Goal: Transaction & Acquisition: Obtain resource

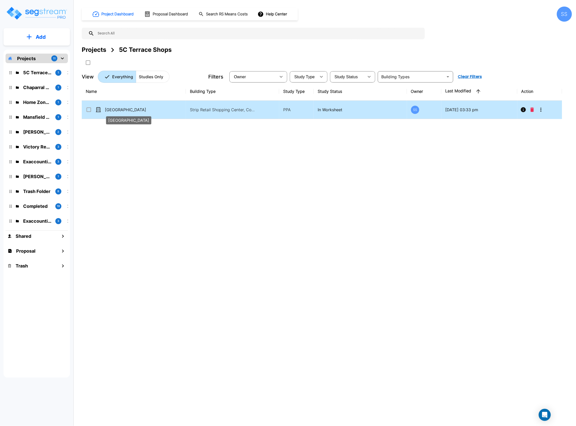
click at [128, 110] on p "[GEOGRAPHIC_DATA]" at bounding box center [130, 110] width 51 height 6
checkbox input "true"
click at [128, 110] on p "[GEOGRAPHIC_DATA]" at bounding box center [130, 110] width 51 height 6
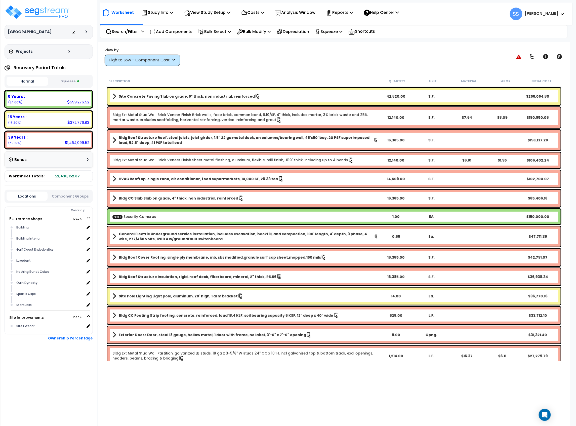
click at [68, 81] on button "Squeeze" at bounding box center [69, 81] width 41 height 9
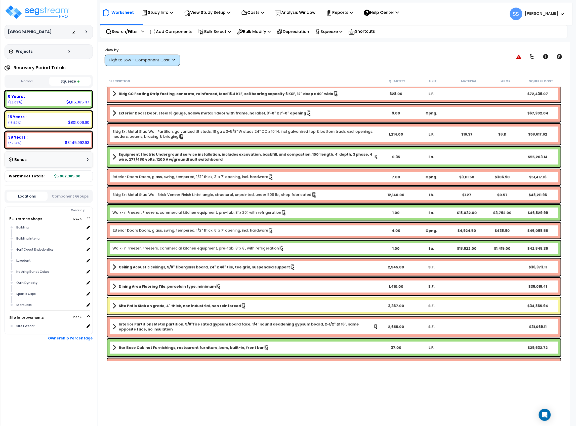
scroll to position [235, 0]
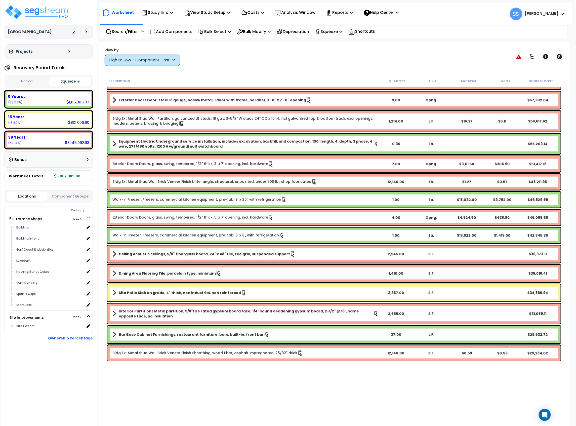
click at [157, 58] on div "High to Low - Component Cost" at bounding box center [140, 60] width 62 height 6
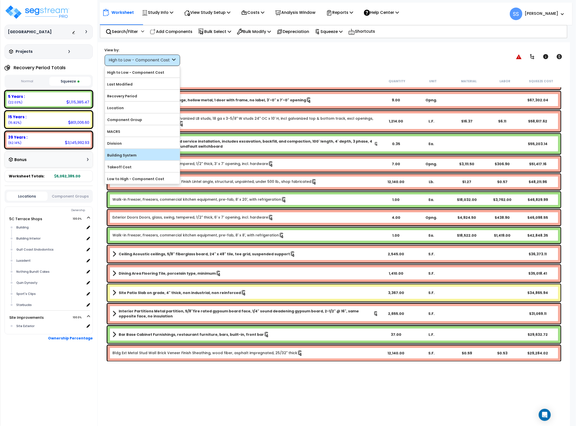
click at [133, 157] on label "Building System" at bounding box center [142, 155] width 75 height 8
click at [0, 0] on input "Building System" at bounding box center [0, 0] width 0 height 0
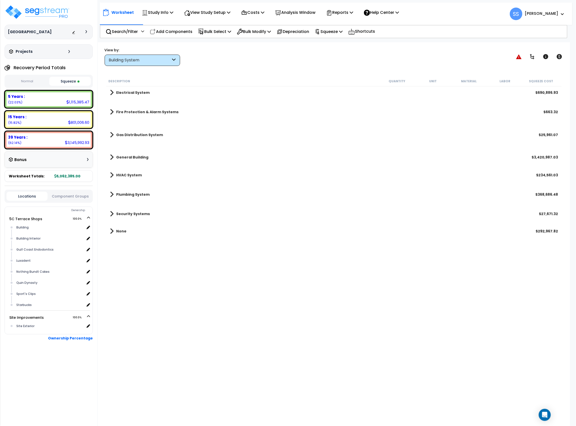
click at [119, 95] on b "Electrical System" at bounding box center [132, 92] width 33 height 5
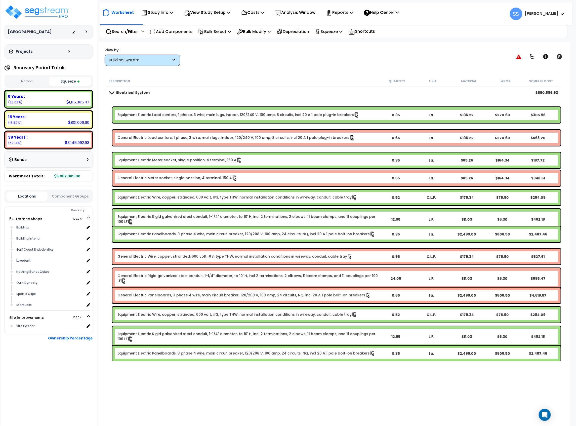
scroll to position [33, 0]
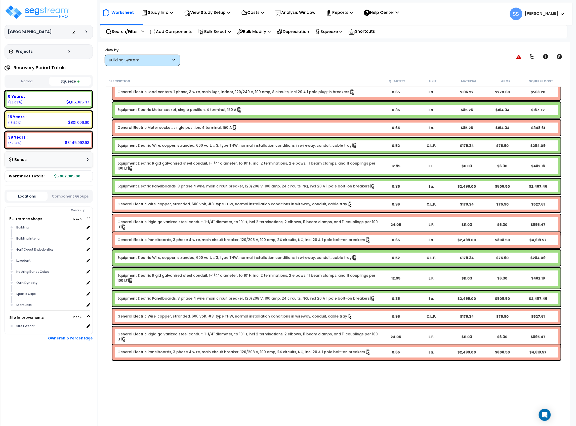
click at [133, 170] on link "Equipment Electric Rigid galvanized steel conduit, 1-1/4" diameter, to 10' H, i…" at bounding box center [247, 166] width 260 height 11
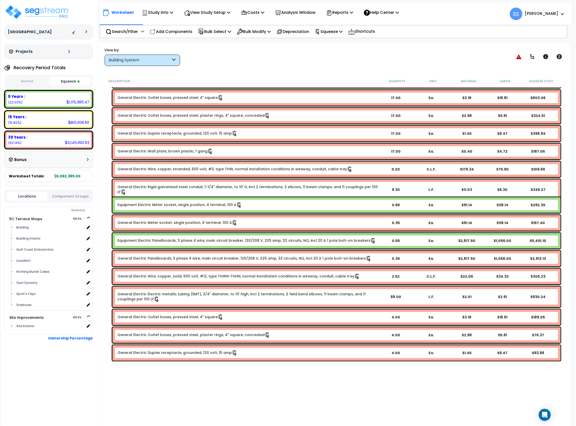
scroll to position [1911, 0]
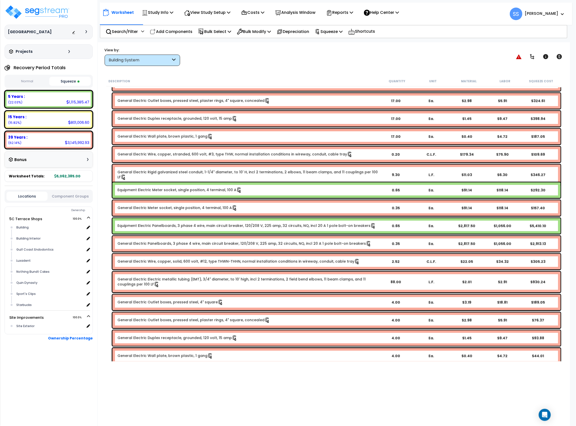
drag, startPoint x: 208, startPoint y: 224, endPoint x: 106, endPoint y: 199, distance: 105.1
click at [106, 199] on div "Description Quantity Unit Material Labor Squeeze Cost General Electric Outlet b…" at bounding box center [333, 218] width 457 height 285
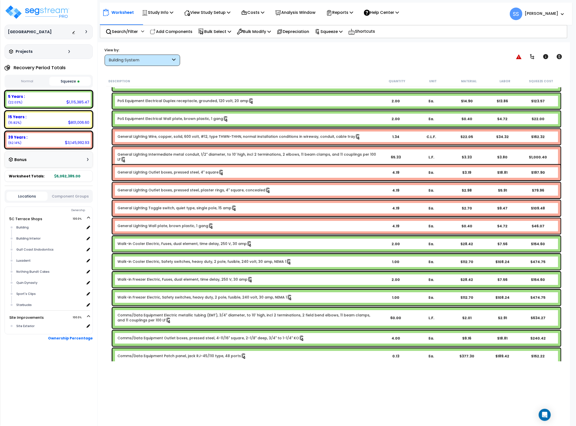
scroll to position [2783, 0]
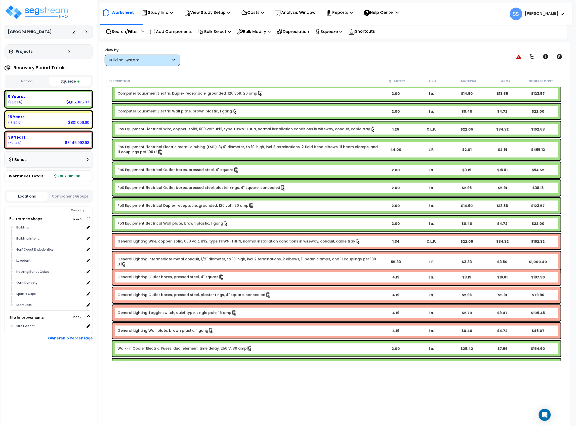
click at [167, 57] on div "Building System" at bounding box center [142, 60] width 75 height 11
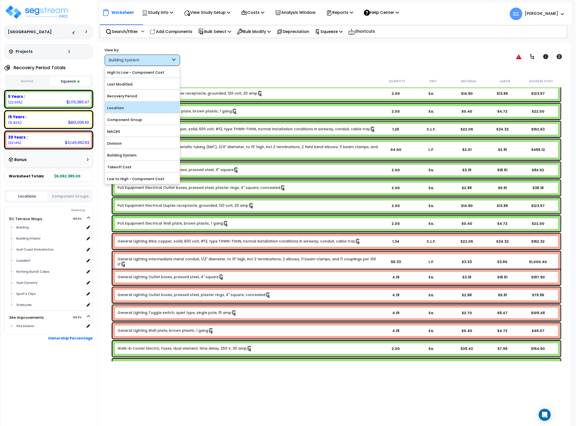
click at [141, 105] on label "Location" at bounding box center [142, 108] width 75 height 8
click at [0, 0] on input "Location" at bounding box center [0, 0] width 0 height 0
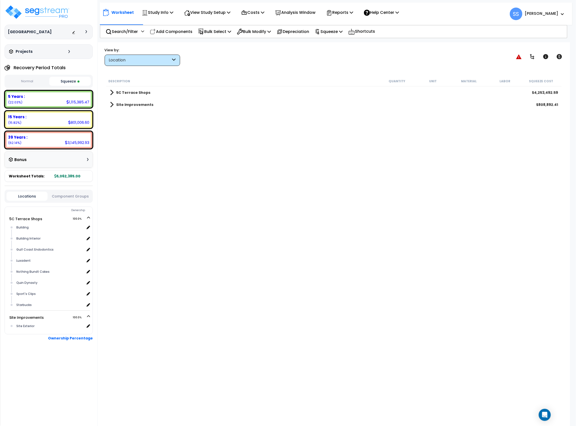
click at [112, 89] on div "5C Terrace Shops $4,253,492.59" at bounding box center [333, 92] width 453 height 12
click at [112, 91] on span at bounding box center [112, 92] width 4 height 7
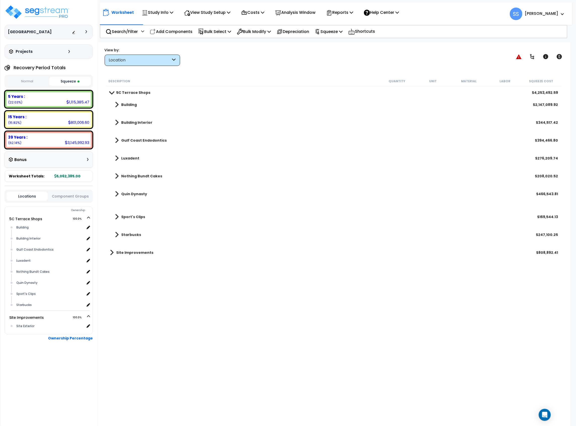
click at [115, 102] on span at bounding box center [117, 104] width 4 height 7
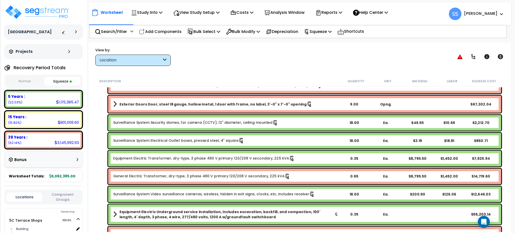
scroll to position [438, 0]
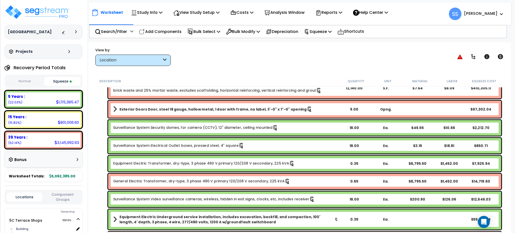
click at [46, 122] on div "15 Years : 801,006.60 (15.82%)" at bounding box center [44, 120] width 74 height 14
click at [145, 60] on div "Location" at bounding box center [131, 60] width 62 height 6
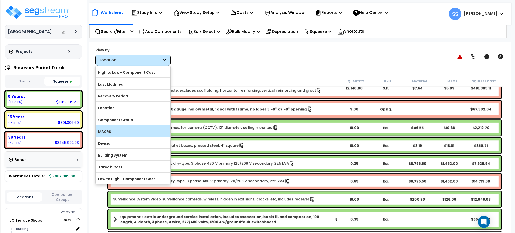
click at [123, 132] on label "MACRS" at bounding box center [133, 132] width 75 height 8
click at [0, 0] on input "MACRS" at bounding box center [0, 0] width 0 height 0
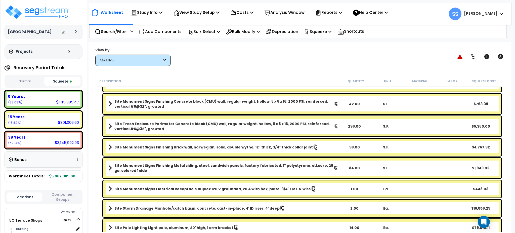
scroll to position [369, 0]
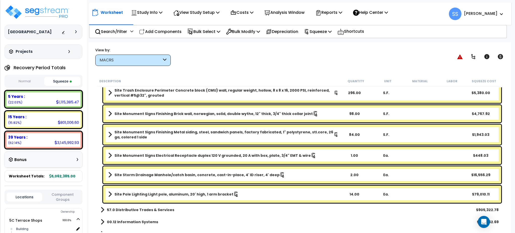
click at [146, 62] on div "MACRS" at bounding box center [131, 60] width 62 height 6
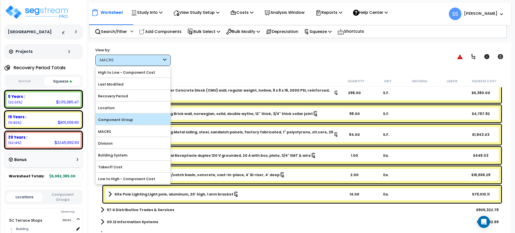
click at [131, 123] on label "Component Group" at bounding box center [133, 120] width 75 height 8
click at [0, 0] on input "Component Group" at bounding box center [0, 0] width 0 height 0
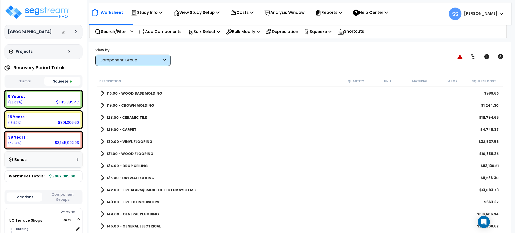
click at [125, 57] on div "Component Group" at bounding box center [132, 60] width 75 height 11
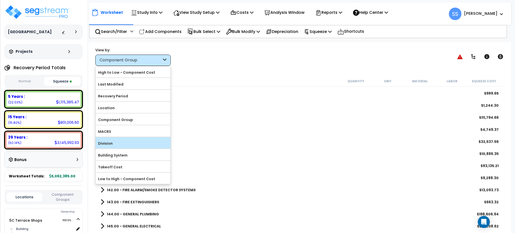
click at [120, 140] on label "Division" at bounding box center [133, 144] width 75 height 8
click at [0, 0] on input "Division" at bounding box center [0, 0] width 0 height 0
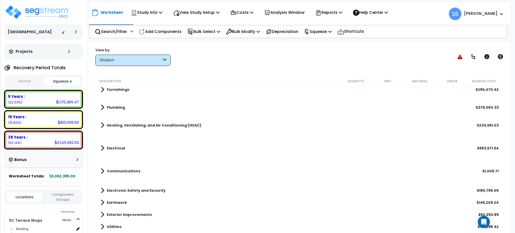
click at [103, 147] on span at bounding box center [103, 148] width 4 height 7
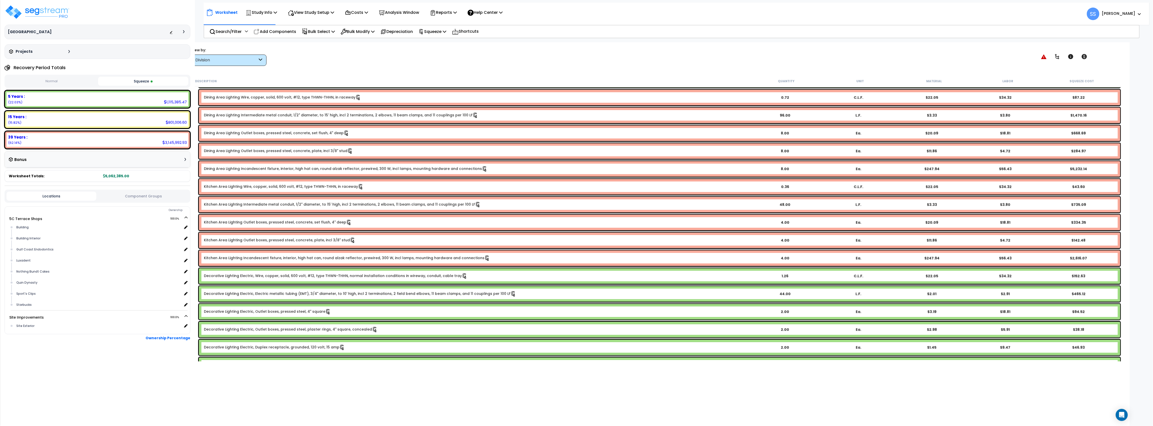
scroll to position [436, 0]
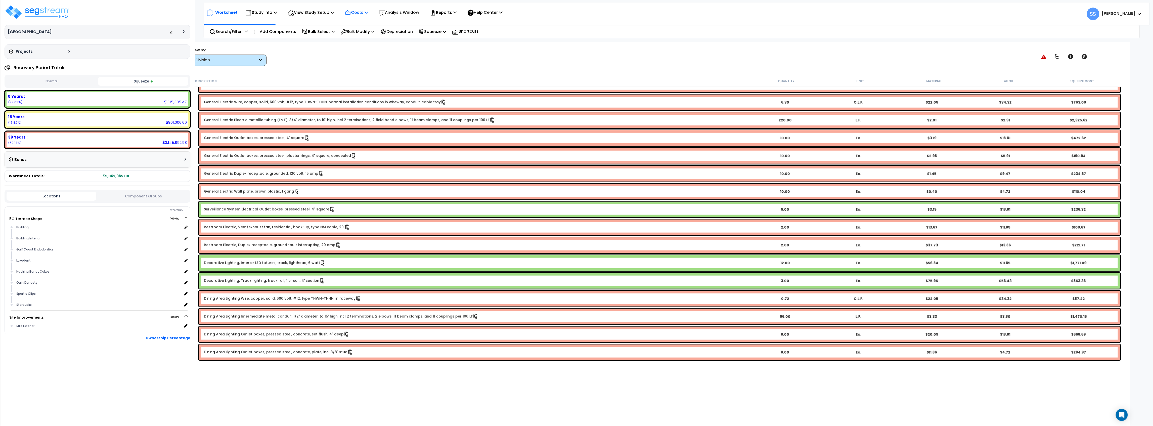
click at [366, 15] on p "Costs" at bounding box center [356, 12] width 23 height 7
click at [359, 36] on link "Direct Costs" at bounding box center [367, 34] width 50 height 10
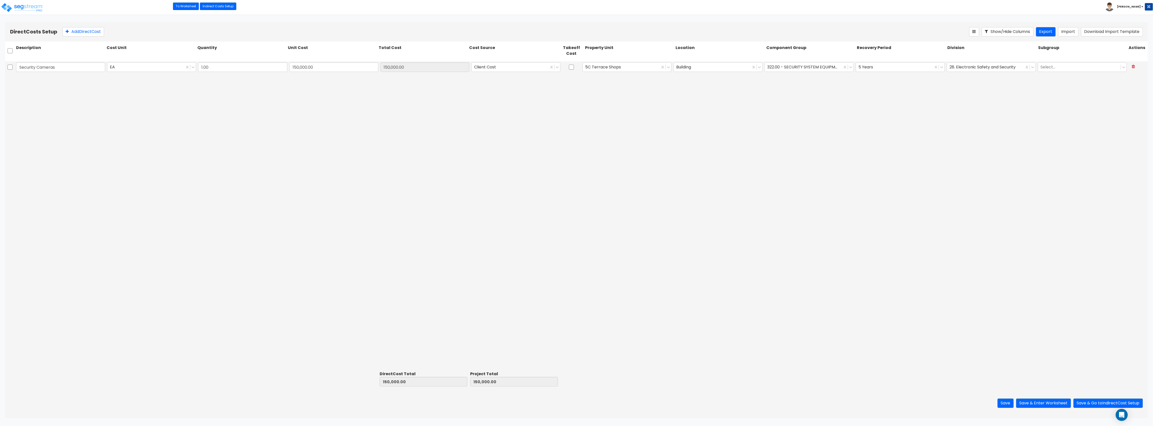
click at [319, 62] on div "150,000.00" at bounding box center [333, 67] width 91 height 12
type input "1"
click at [318, 66] on input "text" at bounding box center [333, 67] width 89 height 10
click at [312, 63] on input "text" at bounding box center [333, 67] width 89 height 10
type input "19,701.52"
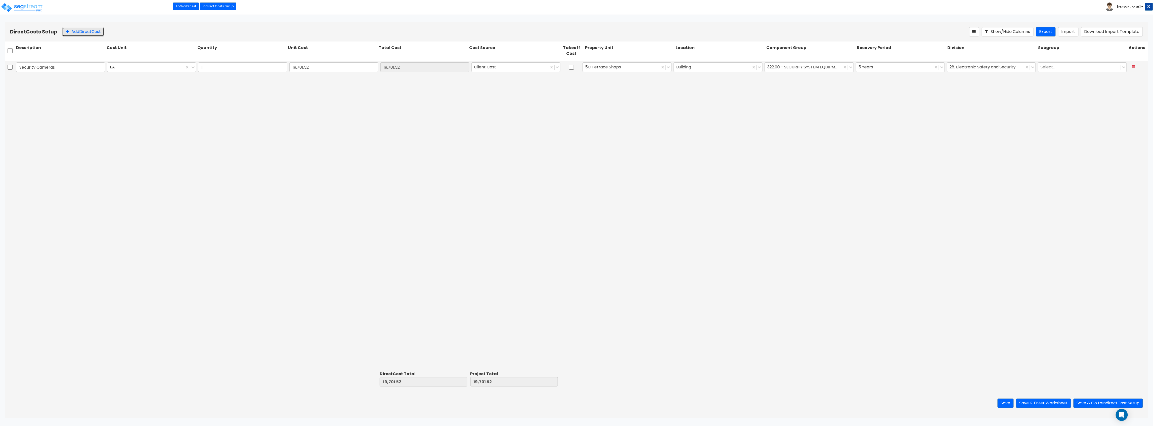
click at [94, 33] on button "Add Direct Cost" at bounding box center [83, 31] width 42 height 9
click at [86, 79] on input "text" at bounding box center [60, 79] width 89 height 10
type input "Roof Replacement"
click at [308, 77] on input "0" at bounding box center [333, 79] width 89 height 10
type input "183,500"
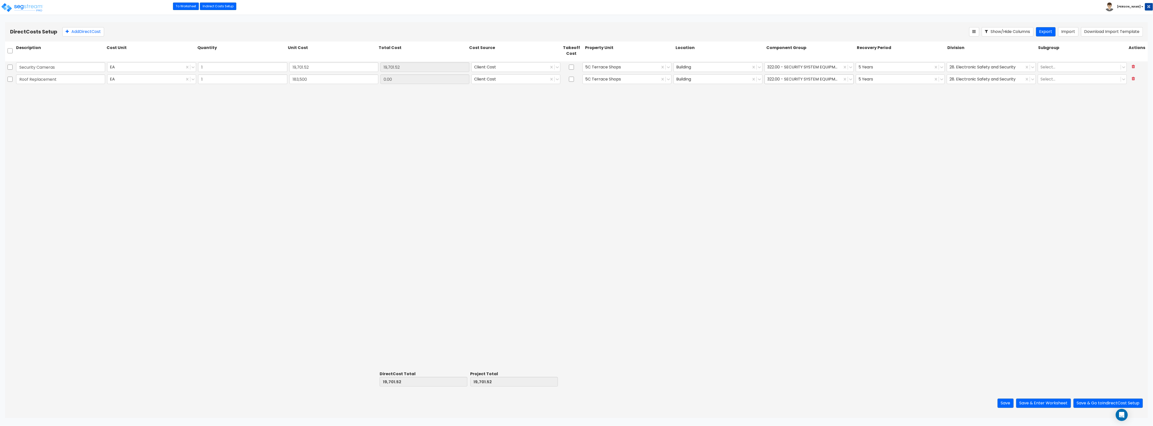
type input "183,500.00"
click at [781, 79] on div at bounding box center [803, 79] width 72 height 7
click at [919, 79] on div at bounding box center [895, 79] width 72 height 7
click at [897, 118] on div "39 Years" at bounding box center [900, 118] width 89 height 9
click at [968, 76] on div at bounding box center [986, 79] width 72 height 7
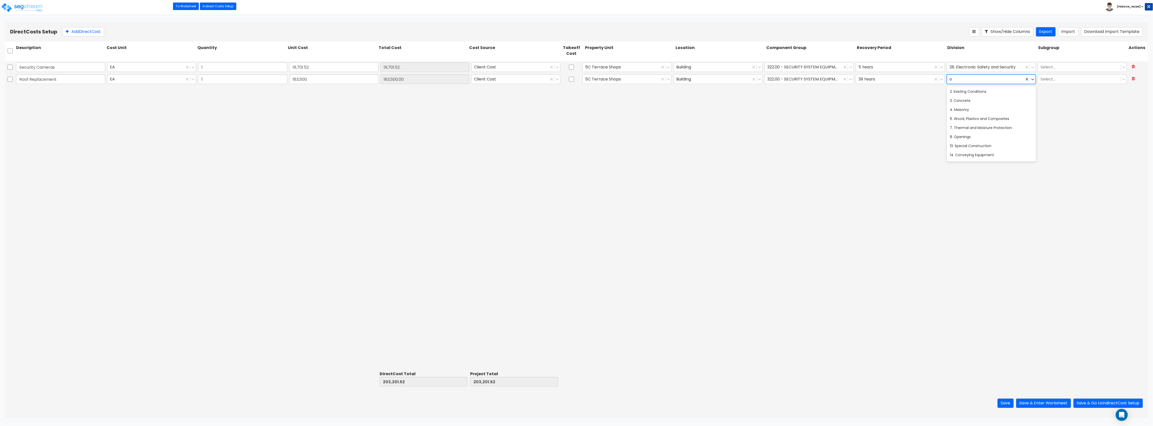
scroll to position [51, 0]
type input "op"
click at [823, 80] on div at bounding box center [803, 79] width 72 height 7
type input "t"
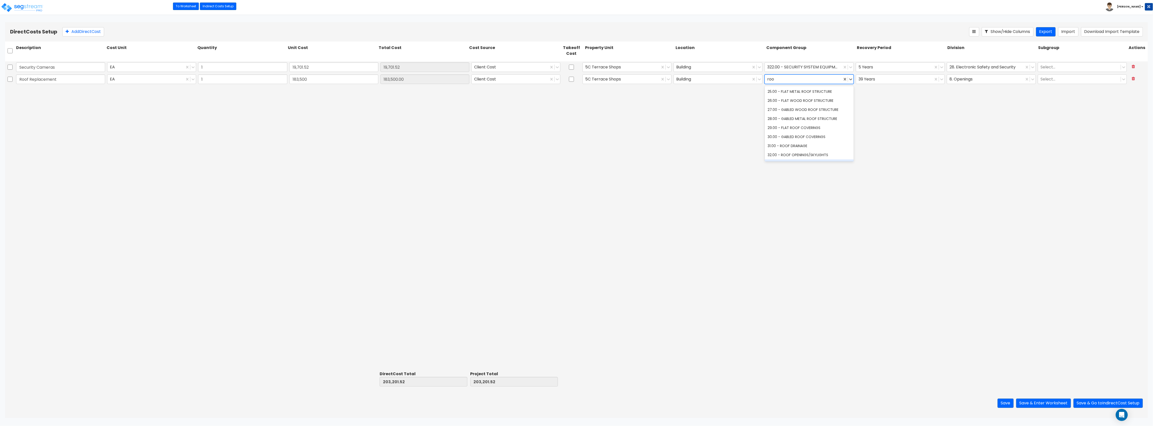
type input "roof"
click at [796, 128] on div "29.00 - FLAT ROOF COVERINGS" at bounding box center [809, 127] width 89 height 9
click at [805, 114] on div "Security Cameras EA 1 19,701.52 150,000.00 Client Cost 5C Terrace Shops Buildin…" at bounding box center [576, 215] width 1143 height 308
click at [76, 33] on button "Add Direct Cost" at bounding box center [83, 31] width 42 height 9
type input "1"
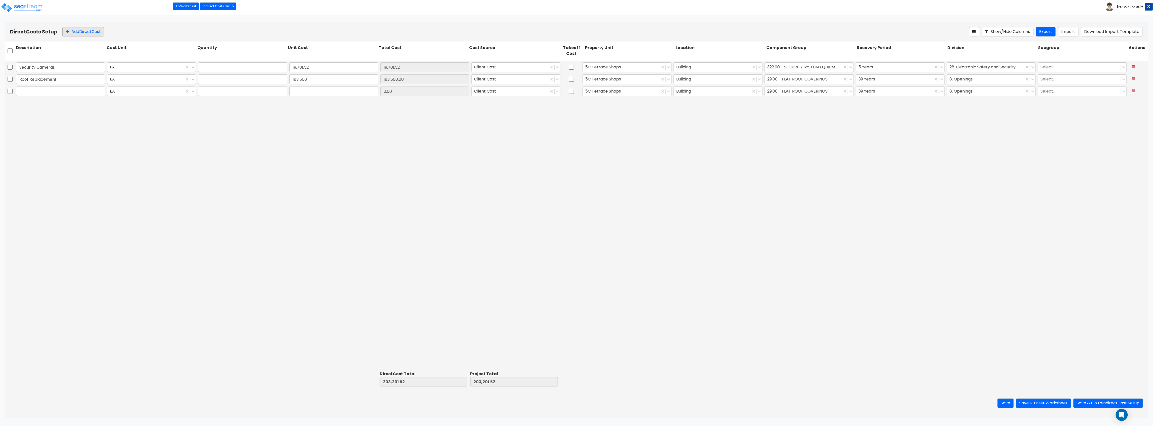
type input "0"
click at [36, 95] on input "text" at bounding box center [60, 91] width 89 height 10
type input "Electrical MIR"
click at [298, 92] on input "0" at bounding box center [333, 91] width 89 height 10
type input "4,113.50"
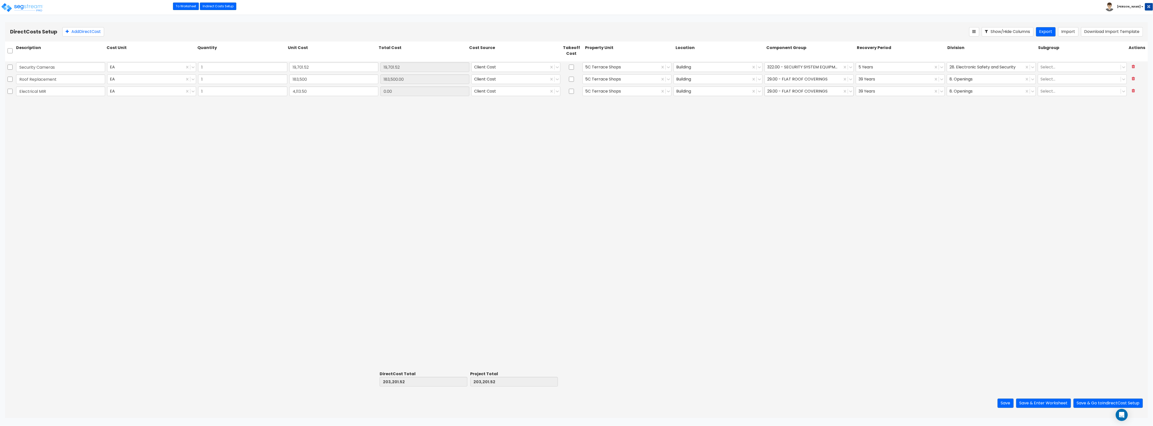
type input "4,113.50"
click at [785, 89] on div at bounding box center [803, 91] width 72 height 7
type input "general ele"
click at [792, 103] on div "145.00 - GENERAL ELECTRICAL" at bounding box center [809, 103] width 89 height 9
click at [966, 91] on div at bounding box center [986, 91] width 72 height 7
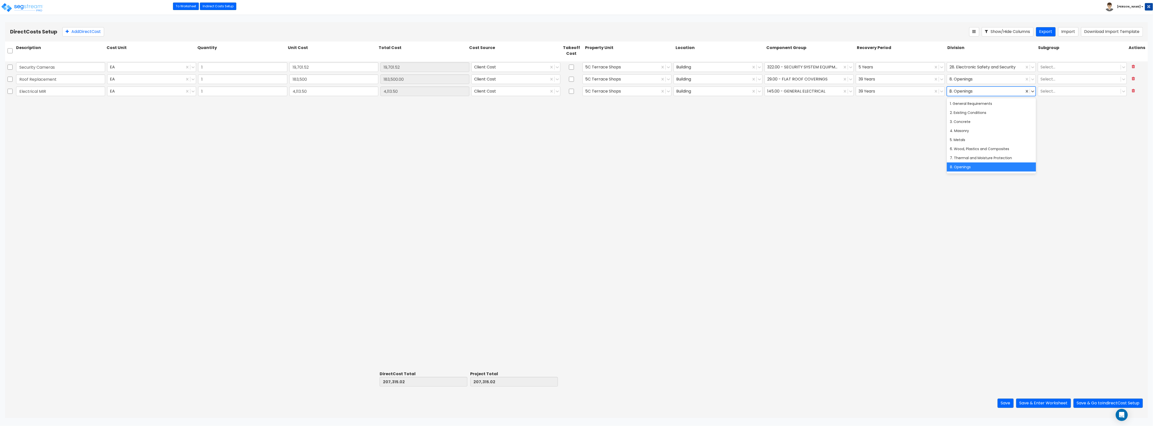
type input "26"
click at [84, 32] on button "Add Direct Cost" at bounding box center [83, 31] width 42 height 9
click at [66, 99] on input "text" at bounding box center [60, 104] width 89 height 10
type input "A"
click at [46, 100] on input "A" at bounding box center [60, 104] width 89 height 10
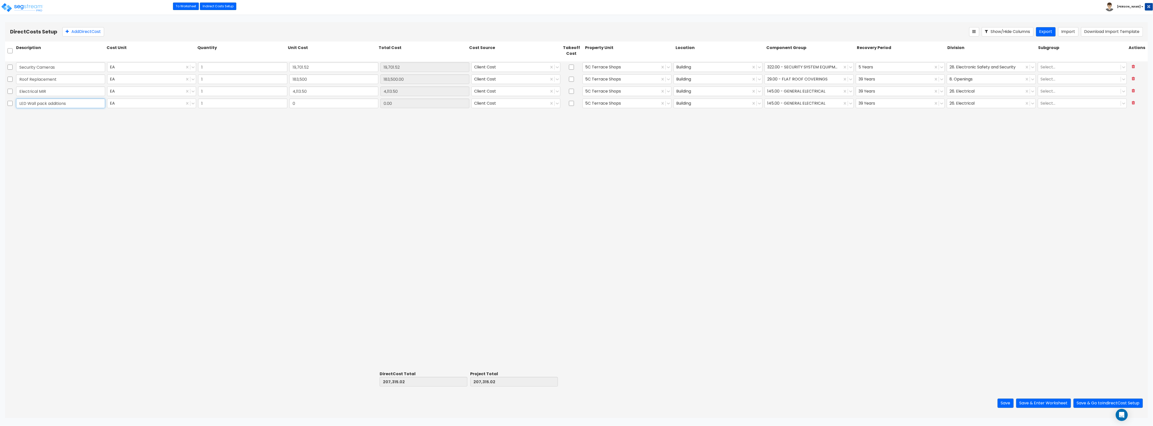
click at [37, 102] on input "LED Wall pack additions" at bounding box center [60, 104] width 89 height 10
click at [50, 103] on input "LED Wall Pack additions" at bounding box center [60, 104] width 89 height 10
type input "LED Wall Pack Additions"
click at [346, 107] on input "0" at bounding box center [333, 104] width 89 height 10
type input "7,000.57"
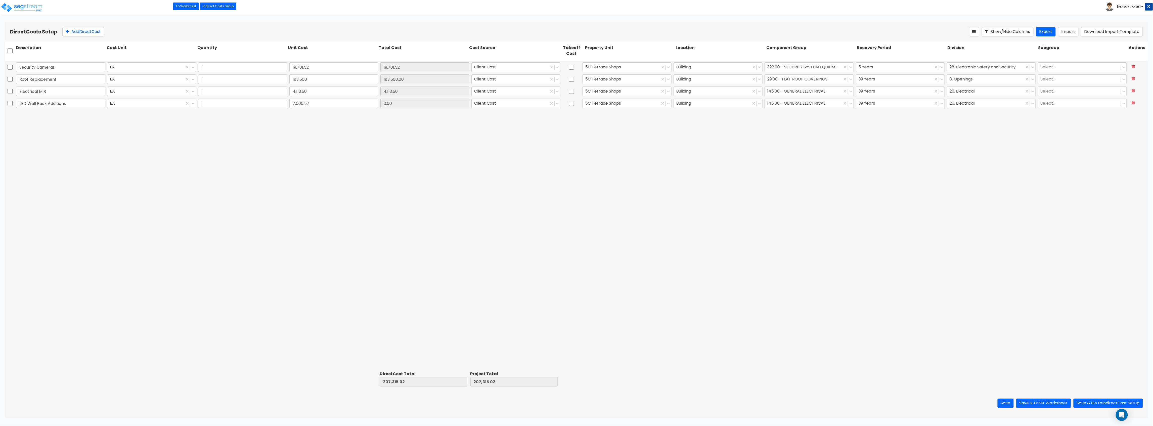
type input "7,000.57"
click at [470, 164] on div "Security Cameras EA 1 19,701.52 150,000.00 Client Cost 5C Terrace Shops Buildin…" at bounding box center [576, 215] width 1143 height 308
click at [792, 103] on div at bounding box center [803, 103] width 72 height 7
type input "ext"
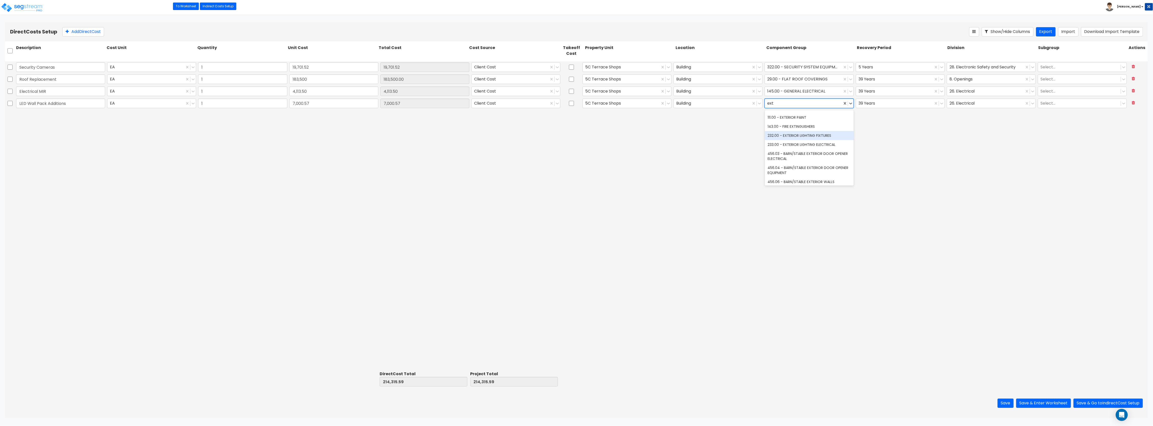
click at [806, 133] on div "232.00 - EXTERIOR LIGHTING FIXTURES" at bounding box center [809, 135] width 89 height 9
click at [889, 103] on div at bounding box center [895, 103] width 72 height 7
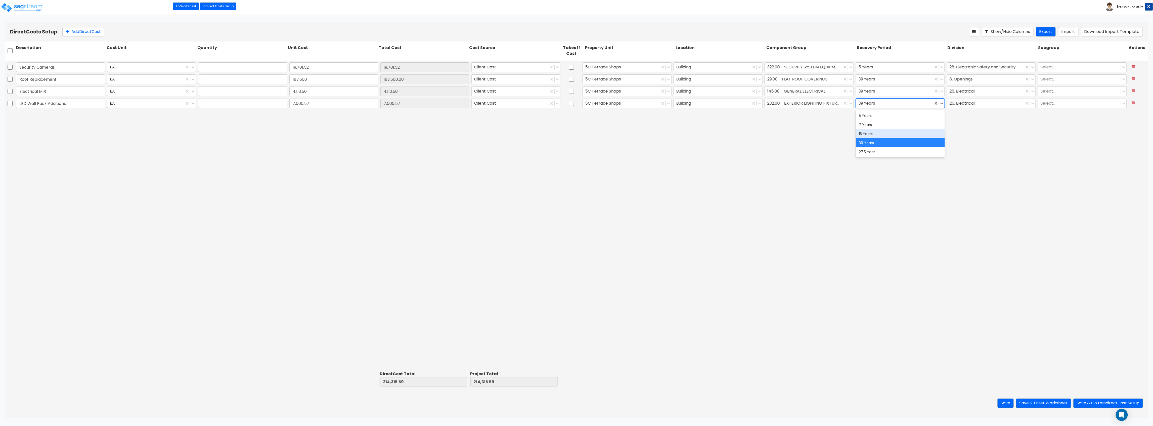
click at [879, 132] on div "15 Years" at bounding box center [900, 133] width 89 height 9
click at [803, 139] on div "Security Cameras EA 1 19,701.52 150,000.00 Client Cost 5C Terrace Shops Buildin…" at bounding box center [576, 215] width 1143 height 308
click at [1055, 404] on button "Save & Enter Worksheet" at bounding box center [1043, 403] width 55 height 9
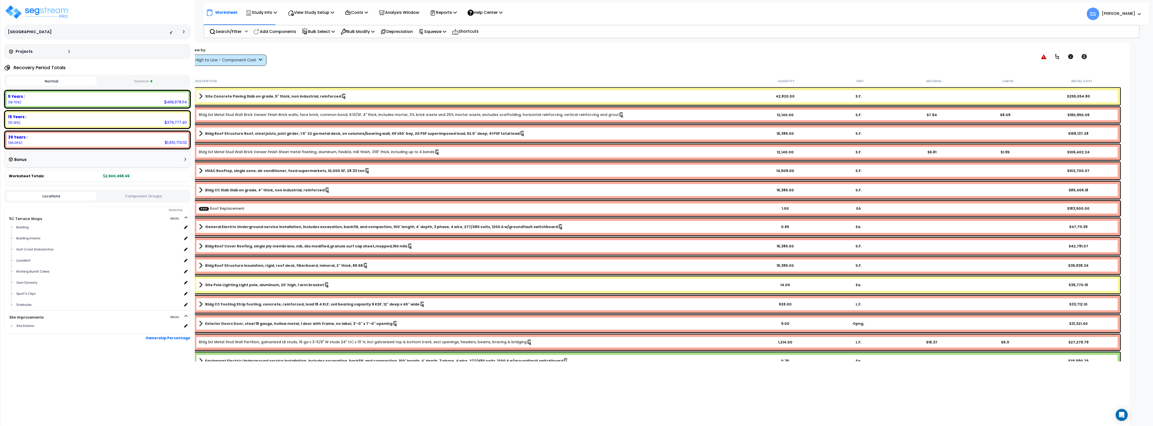
click at [140, 80] on button "Squeeze" at bounding box center [143, 81] width 90 height 9
click at [268, 10] on p "Study Info" at bounding box center [261, 12] width 31 height 7
click at [262, 22] on link "Study Setup" at bounding box center [268, 24] width 50 height 10
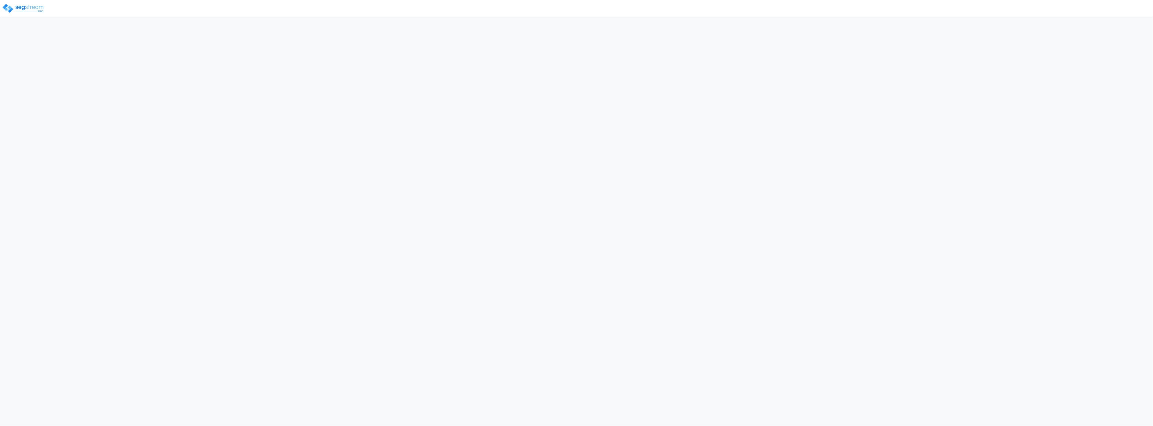
select select "2025"
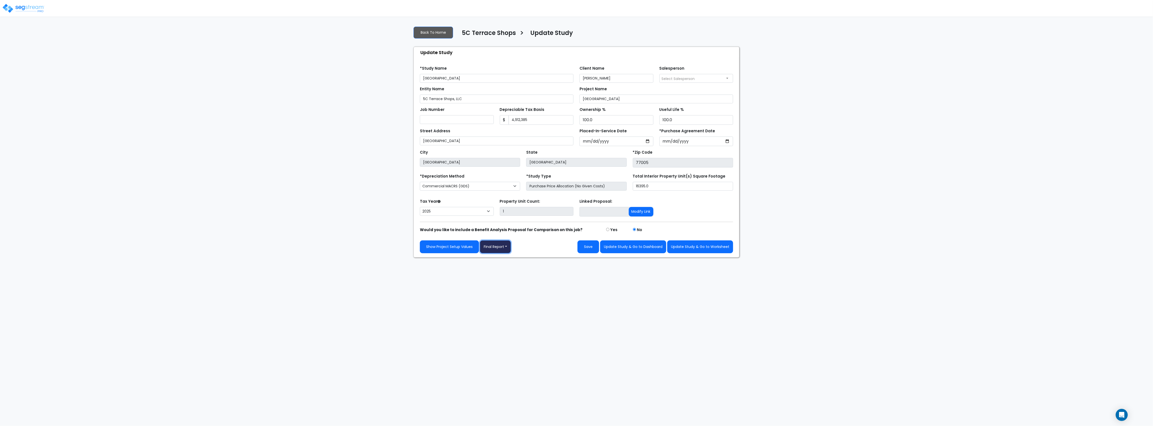
click at [503, 249] on button "Final Report" at bounding box center [495, 246] width 31 height 13
click at [494, 273] on link "Report Images" at bounding box center [506, 273] width 53 height 12
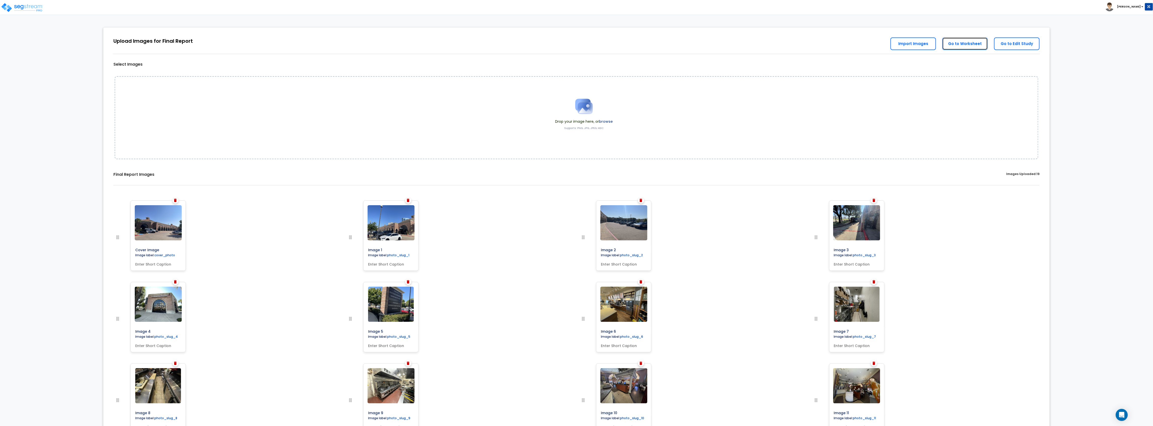
click at [975, 46] on link "Go to Worksheet" at bounding box center [965, 43] width 46 height 13
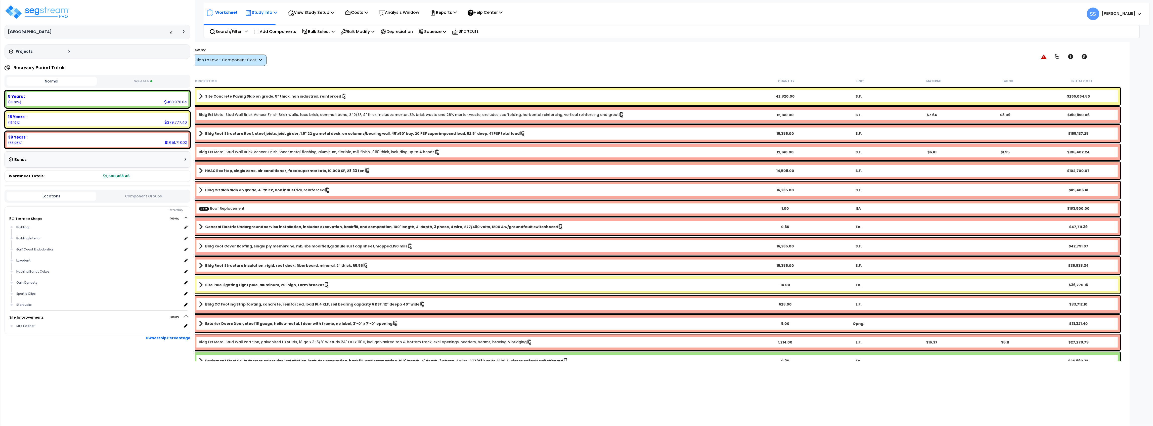
click at [261, 13] on p "Study Info" at bounding box center [261, 12] width 31 height 7
click at [262, 25] on link "Study Setup" at bounding box center [268, 24] width 50 height 10
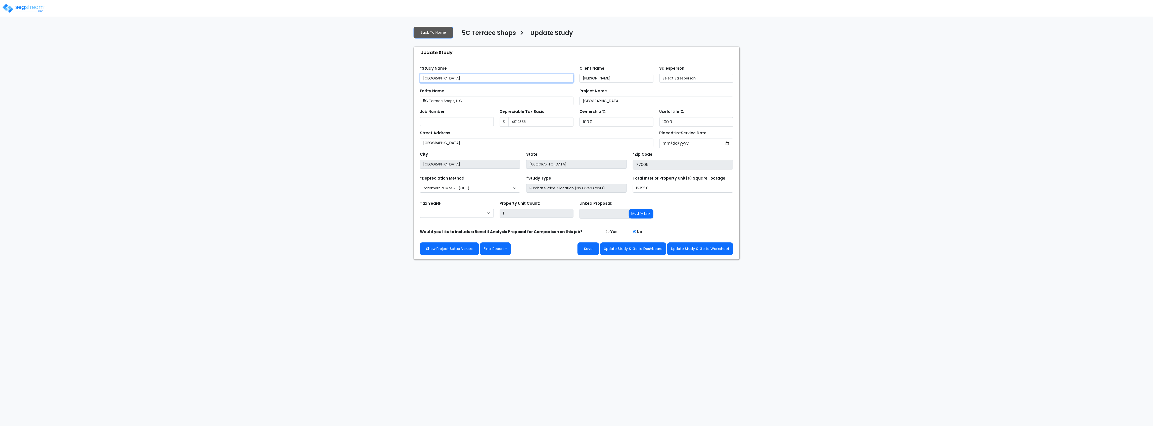
type input "4,912,385"
select select "2025"
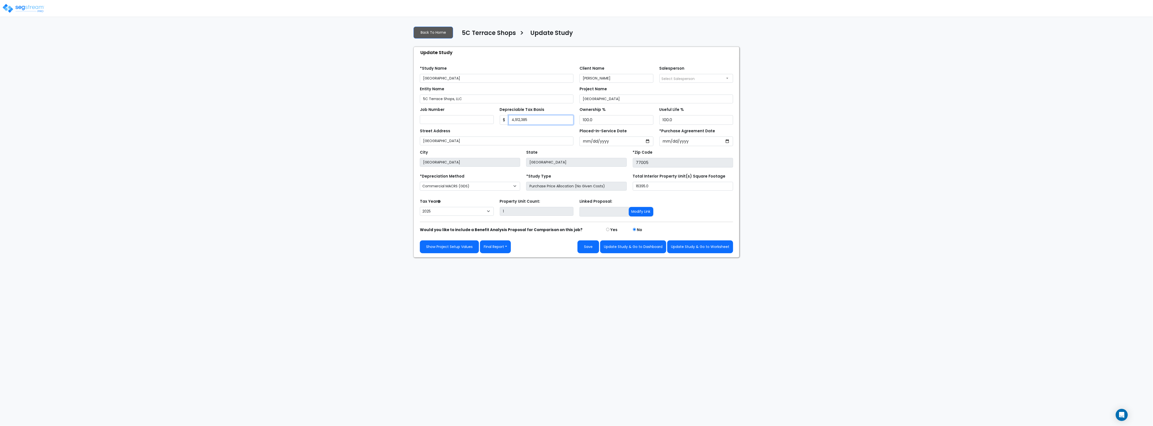
drag, startPoint x: 541, startPoint y: 122, endPoint x: 501, endPoint y: 121, distance: 40.3
click at [501, 121] on div "$ 4,912,385" at bounding box center [537, 120] width 74 height 10
type input "5,126,700.59"
click at [589, 251] on button "Save" at bounding box center [589, 246] width 22 height 13
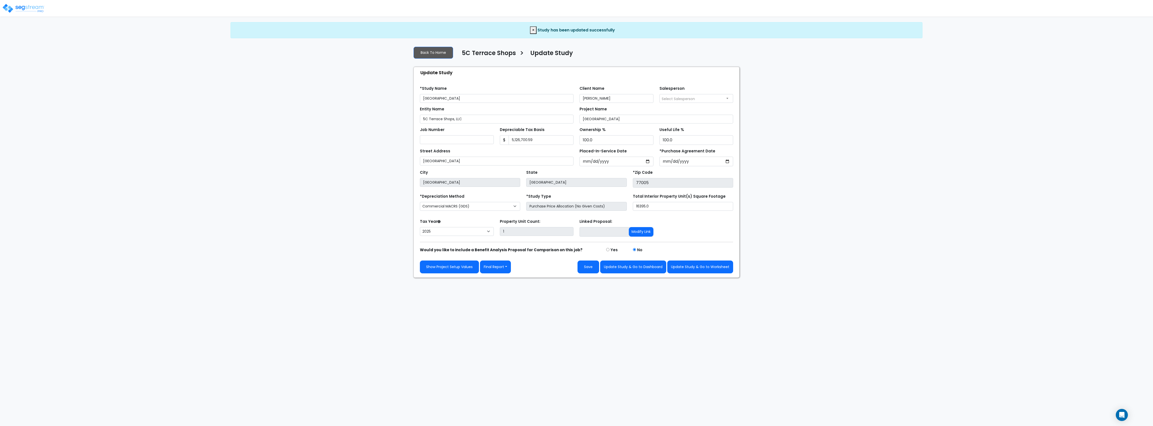
select select "2025"
click at [689, 267] on button "Update Study & Go to Worksheet" at bounding box center [700, 266] width 66 height 13
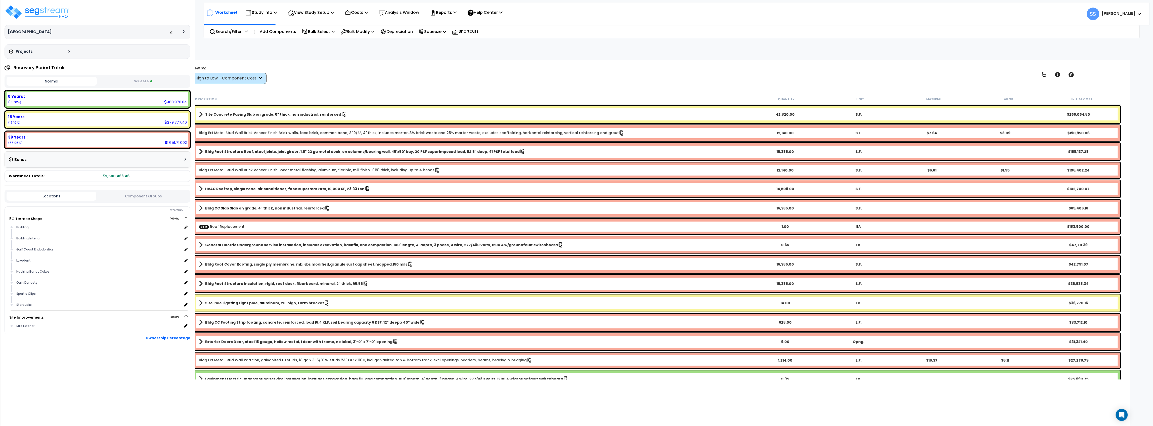
click at [224, 81] on div "High to Low - Component Cost" at bounding box center [228, 78] width 75 height 11
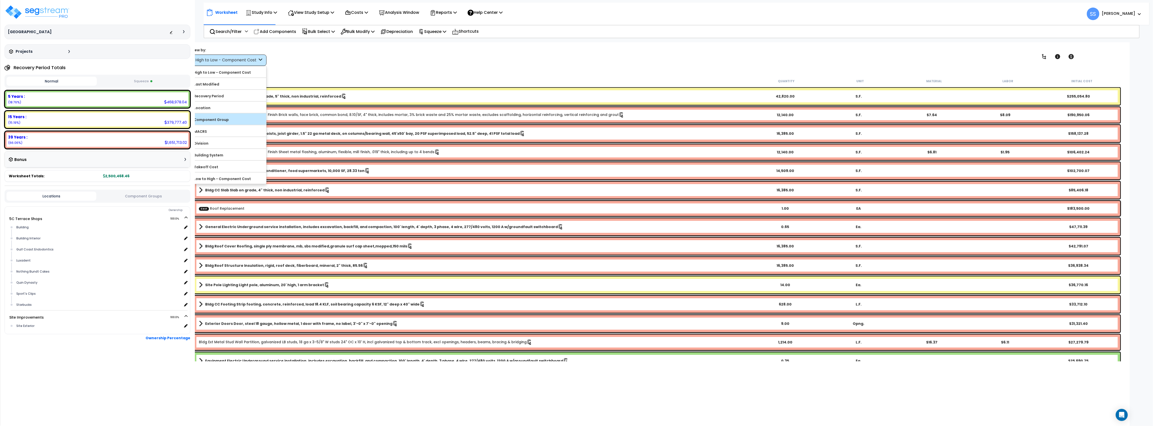
click at [216, 122] on label "Component Group" at bounding box center [228, 120] width 75 height 8
click at [0, 0] on input "Component Group" at bounding box center [0, 0] width 0 height 0
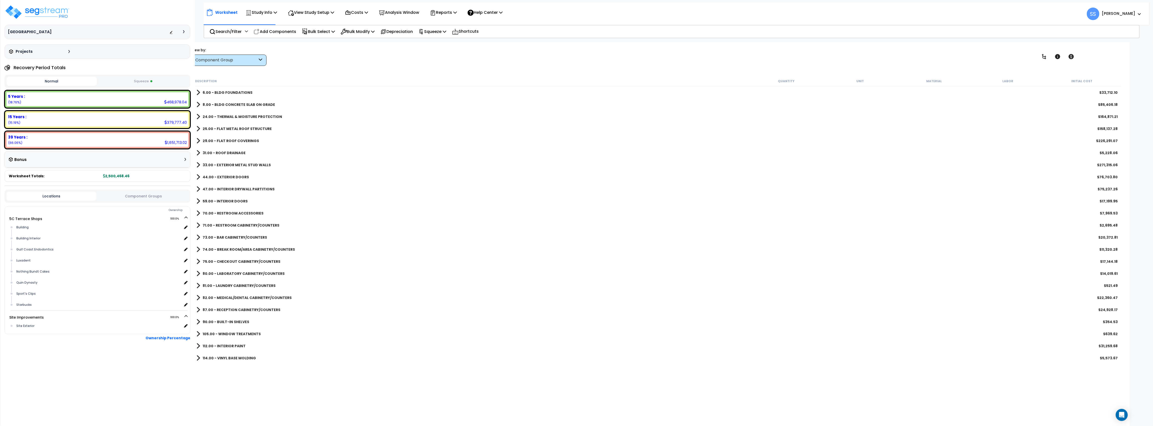
click at [198, 139] on span at bounding box center [198, 140] width 4 height 7
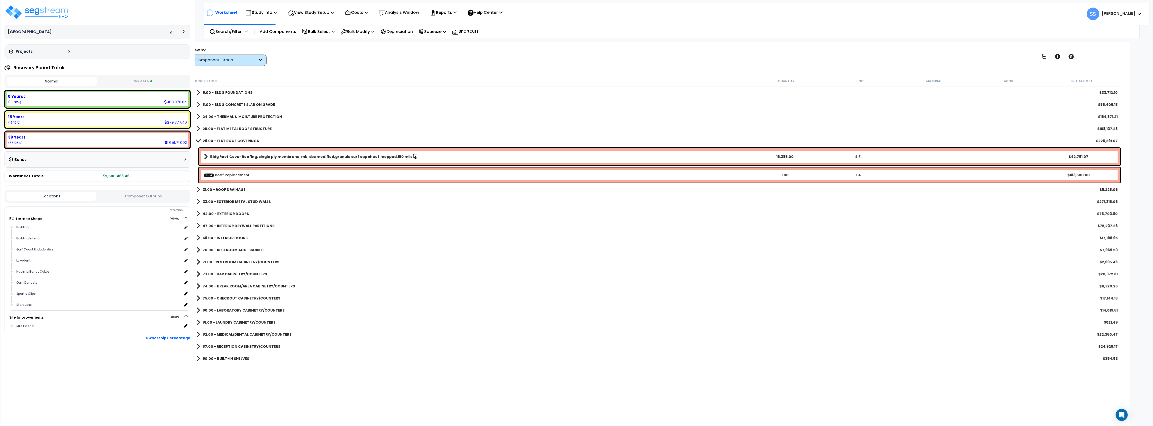
click at [208, 153] on link "Bldg Roof Cover Roofing, single ply membrane, mb, sbs modified,granule surf cap…" at bounding box center [476, 156] width 544 height 7
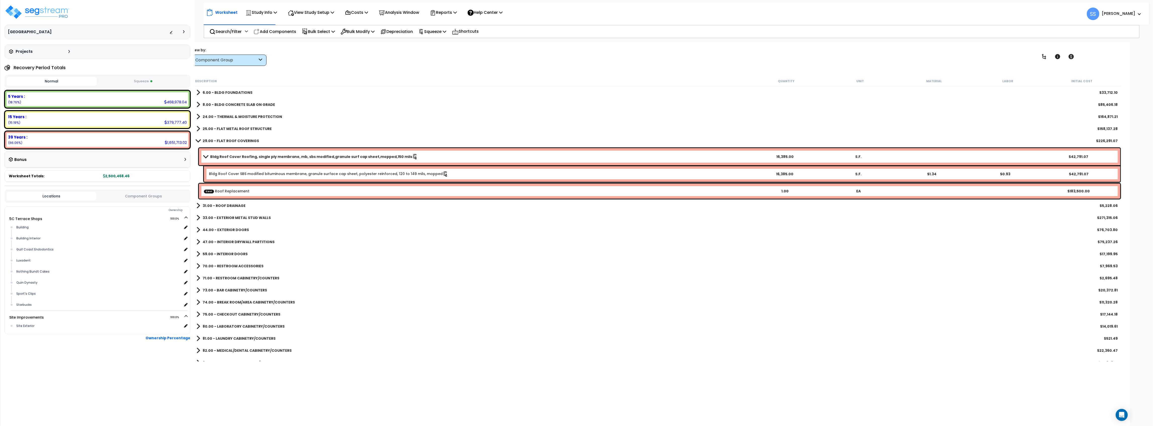
click at [345, 158] on b "Bldg Roof Cover Roofing, single ply membrane, mb, sbs modified,granule surf cap…" at bounding box center [311, 156] width 202 height 5
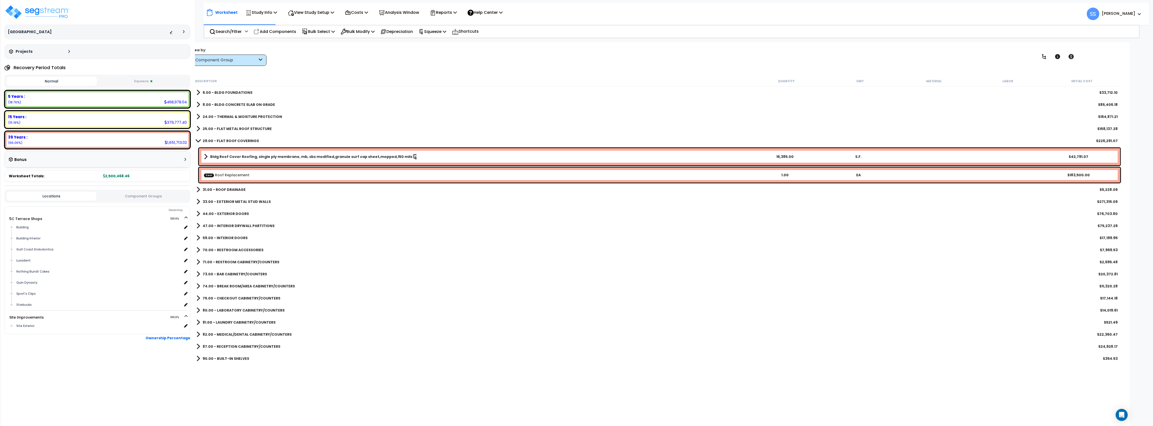
click at [138, 90] on div "Recovery Period Totals Normal Squeeze 5 Years : 468,978.04 (18.76%) 7 Years : 0…" at bounding box center [98, 122] width 186 height 119
click at [139, 83] on button "Squeeze" at bounding box center [143, 81] width 90 height 9
click at [452, 13] on p "Reports" at bounding box center [443, 12] width 27 height 7
click at [449, 21] on link "Get Report" at bounding box center [452, 24] width 50 height 10
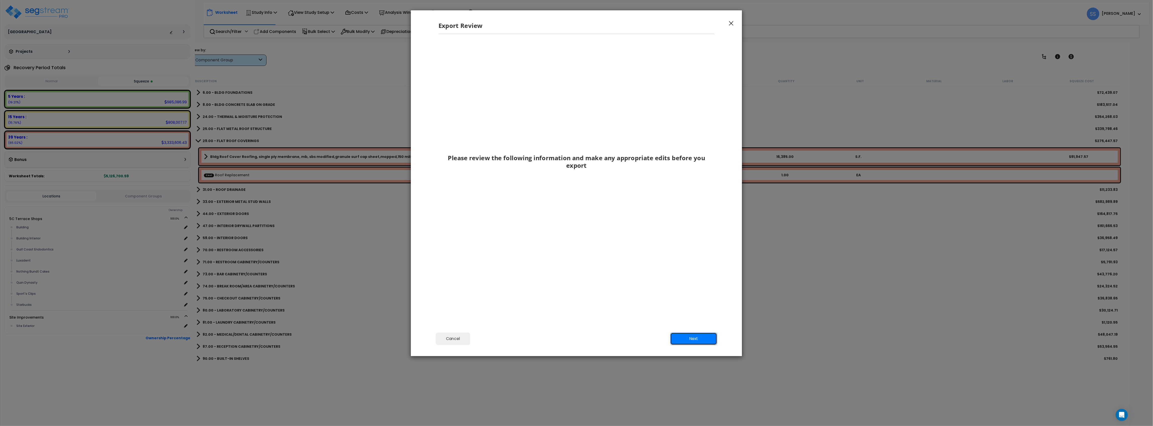
click at [706, 340] on button "Next" at bounding box center [693, 338] width 47 height 13
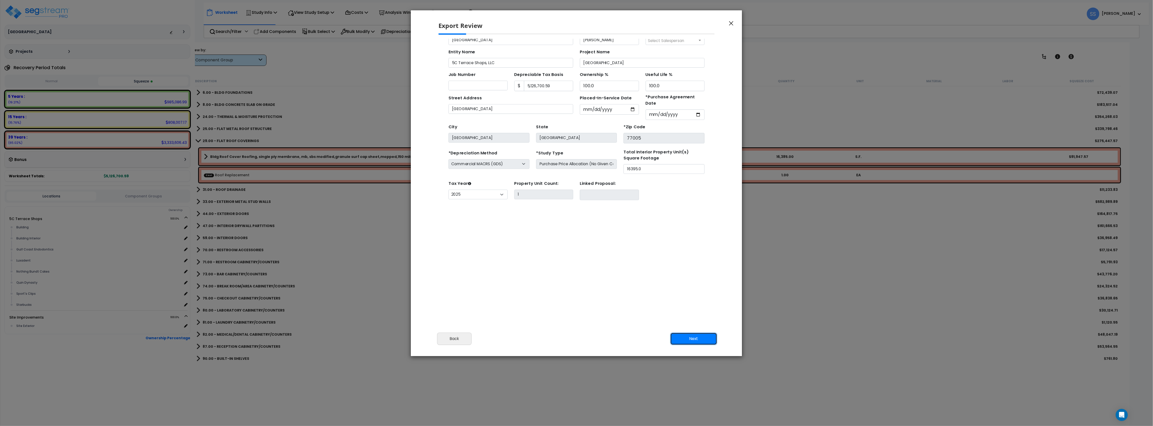
scroll to position [29, 0]
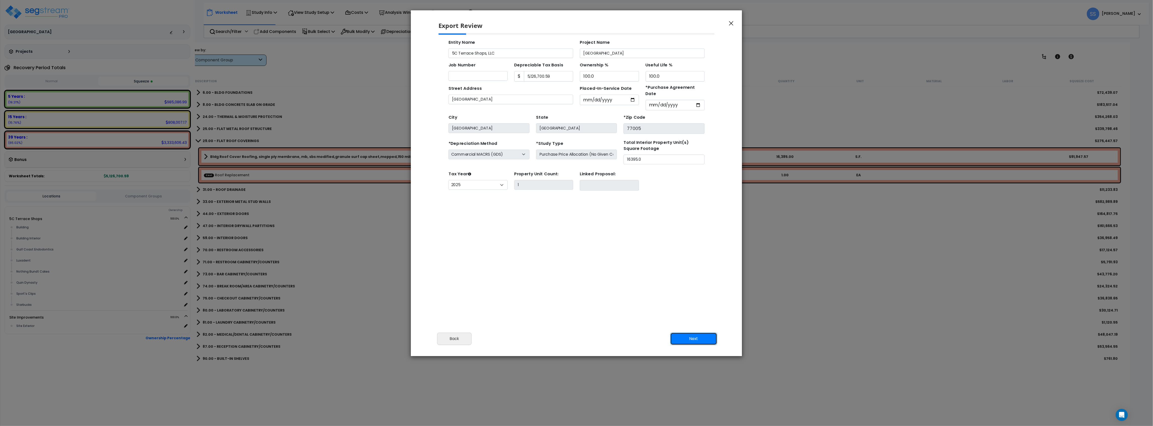
click at [682, 338] on button "Next" at bounding box center [693, 338] width 47 height 13
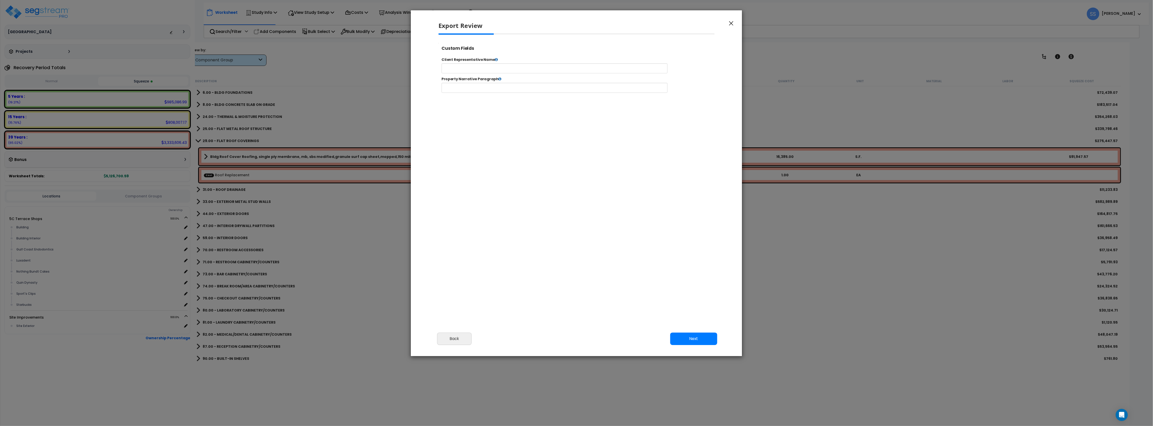
select select "2025"
click at [700, 337] on button "Next" at bounding box center [693, 338] width 47 height 13
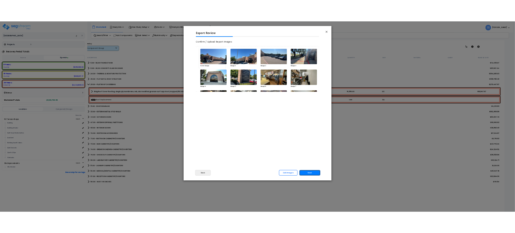
scroll to position [0, 0]
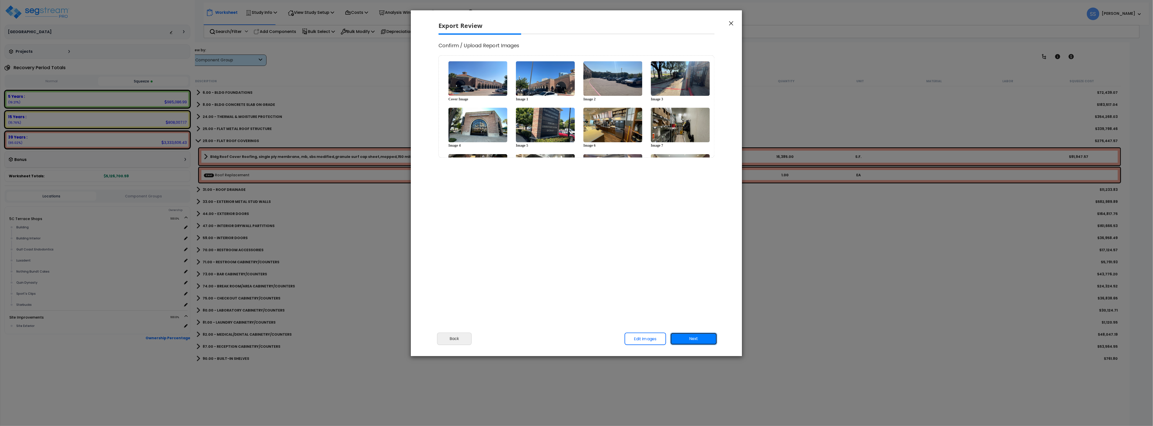
click at [692, 339] on button "Next" at bounding box center [693, 338] width 47 height 13
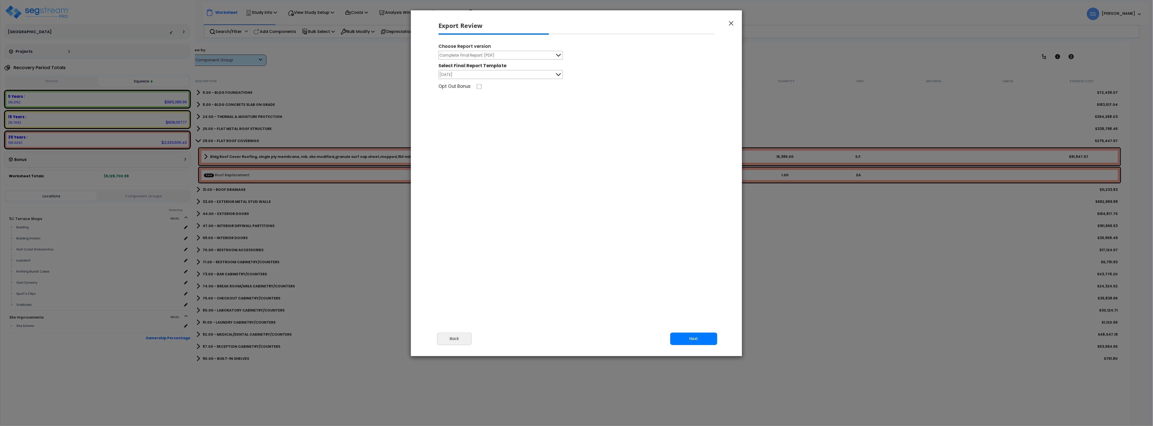
click at [521, 73] on button "September 25 2025" at bounding box center [501, 74] width 124 height 9
click at [519, 73] on button "September 25 2025" at bounding box center [501, 74] width 124 height 9
click at [701, 340] on button "Next" at bounding box center [693, 338] width 47 height 13
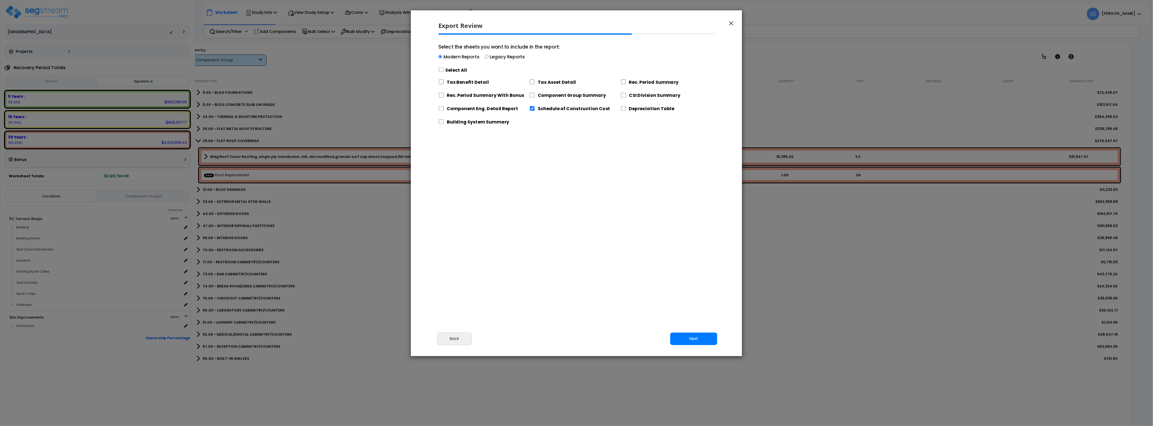
click at [442, 74] on div "Select All" at bounding box center [499, 70] width 121 height 9
click at [442, 59] on input "Select the sheets you want to include in the report: Modern Reports Legacy Repo…" at bounding box center [441, 57] width 4 height 4
click at [444, 71] on input "Select the sheets you want to include in the report: Modern Reports Legacy Repo…" at bounding box center [442, 69] width 6 height 5
checkbox input "true"
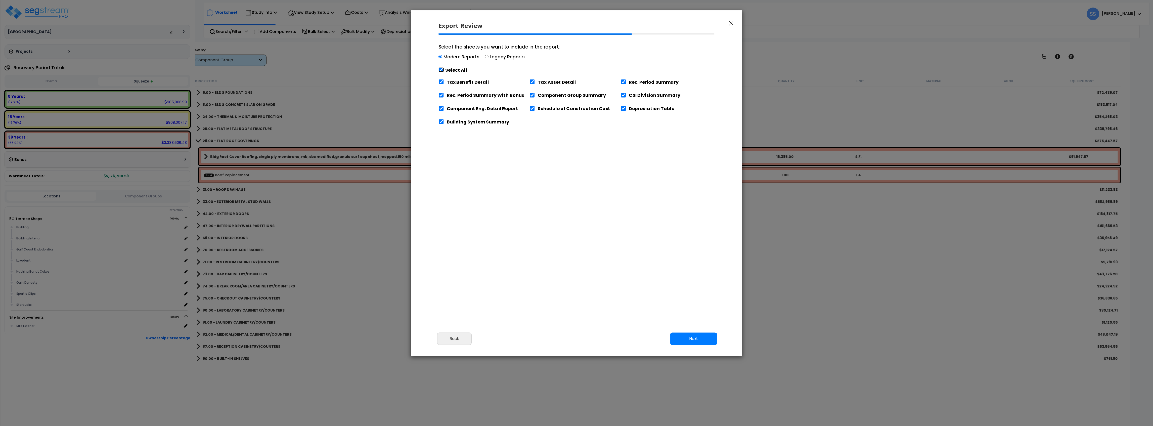
checkbox input "true"
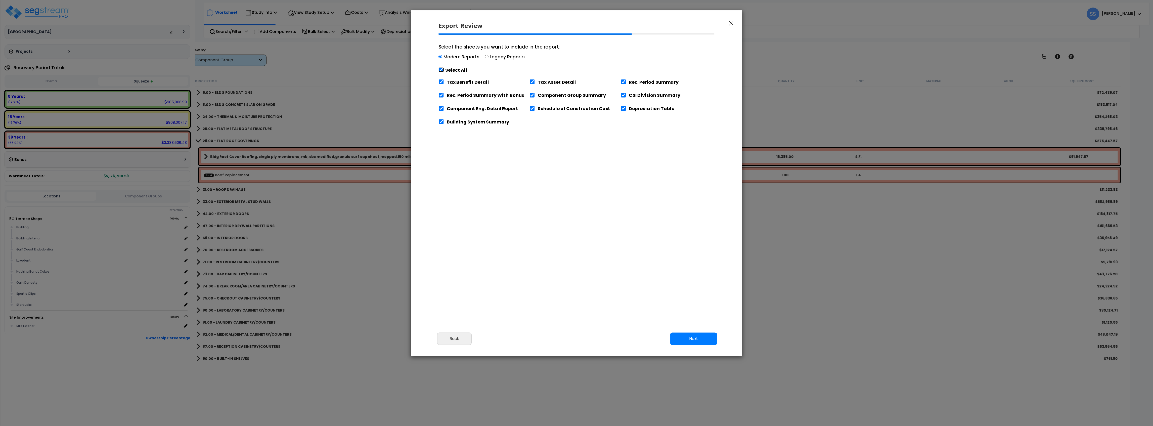
checkbox input "true"
click at [443, 79] on input "Tax Benefit Detail" at bounding box center [442, 81] width 6 height 5
checkbox input "false"
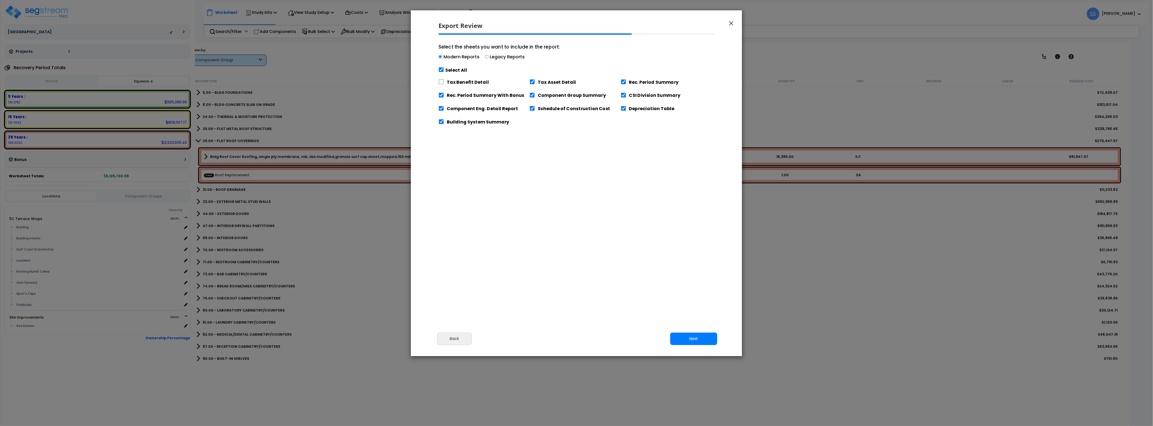
click at [462, 95] on label "Rec. Period Summary With Bonus" at bounding box center [485, 95] width 77 height 6
click at [444, 95] on input "Rec. Period Summary With Bonus" at bounding box center [442, 95] width 6 height 5
checkbox input "false"
click at [691, 344] on button "Next" at bounding box center [693, 338] width 47 height 13
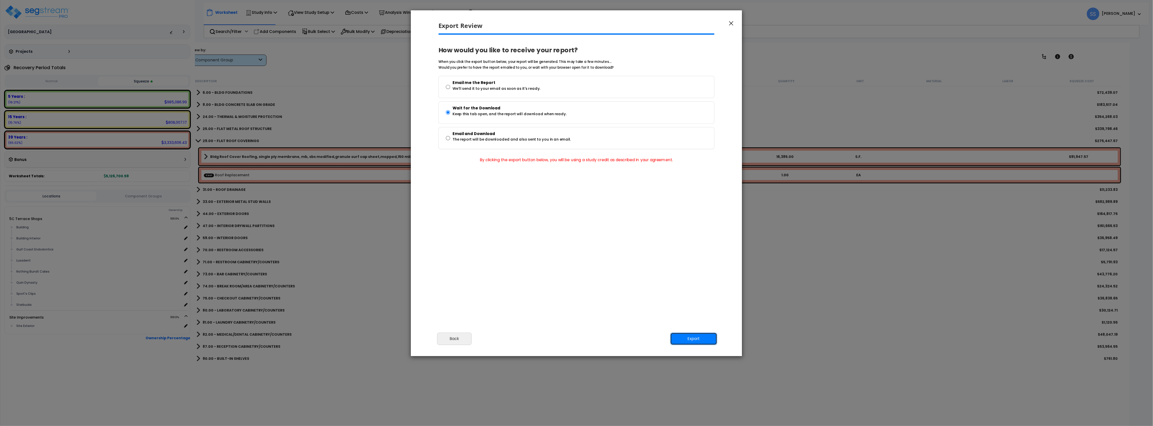
click at [686, 340] on button "Export" at bounding box center [693, 338] width 47 height 13
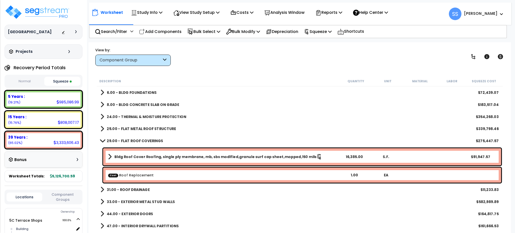
click at [102, 142] on span at bounding box center [102, 141] width 7 height 4
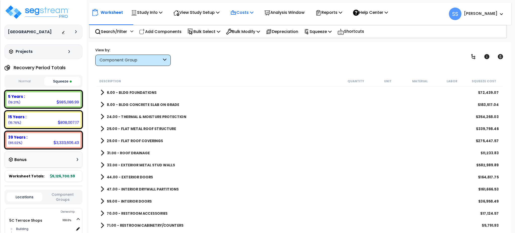
click at [245, 12] on p "Costs" at bounding box center [241, 12] width 23 height 7
click at [241, 36] on link "Direct Costs" at bounding box center [253, 34] width 50 height 10
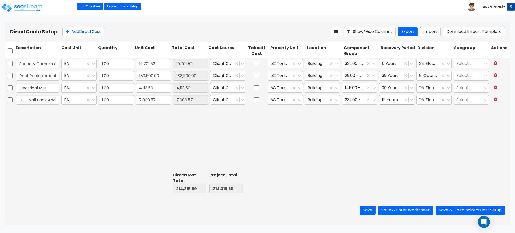
click at [394, 103] on div at bounding box center [391, 99] width 18 height 7
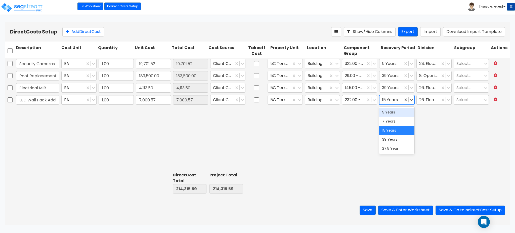
click at [393, 111] on div "5 Years" at bounding box center [396, 112] width 35 height 9
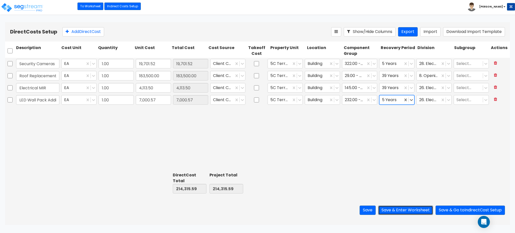
click at [423, 210] on button "Save & Enter Worksheet" at bounding box center [405, 209] width 55 height 9
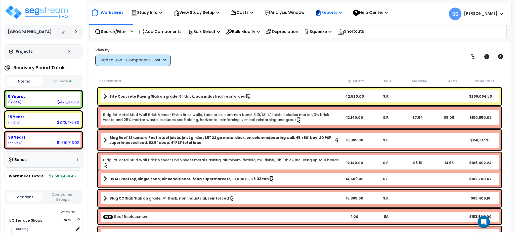
click at [321, 12] on icon at bounding box center [318, 13] width 6 height 6
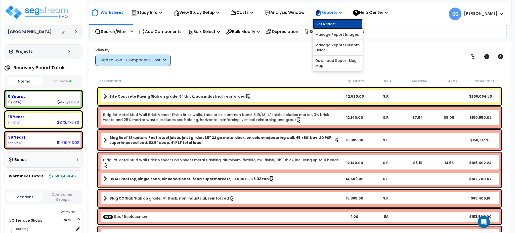
click at [336, 24] on link "Get Report" at bounding box center [338, 24] width 50 height 10
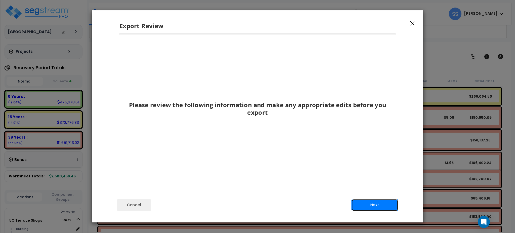
click at [369, 209] on button "Next" at bounding box center [374, 205] width 47 height 13
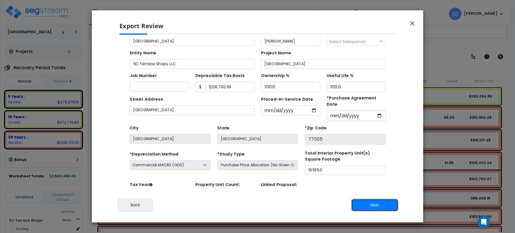
scroll to position [28, 0]
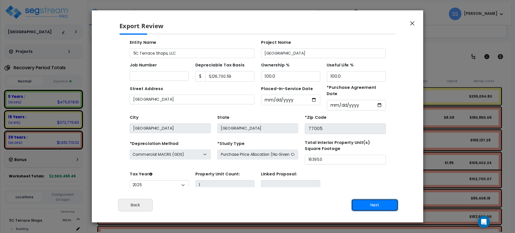
click at [358, 200] on button "Next" at bounding box center [374, 205] width 47 height 13
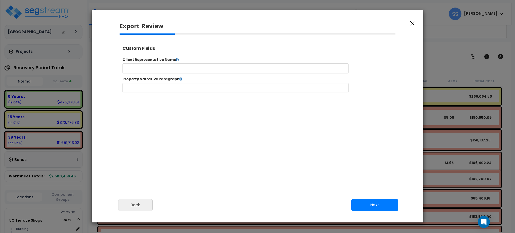
select select "2025"
click at [392, 208] on button "Next" at bounding box center [374, 205] width 47 height 13
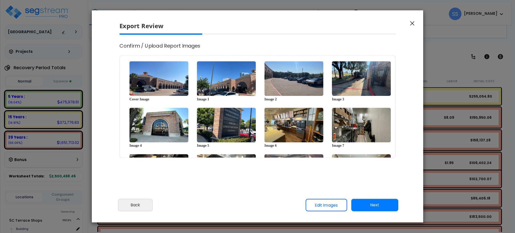
click at [382, 207] on div "Cancel Back Next Export Edit Images" at bounding box center [257, 208] width 331 height 27
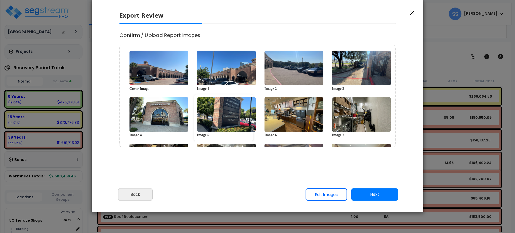
scroll to position [0, 0]
click at [375, 196] on button "Next" at bounding box center [374, 194] width 47 height 13
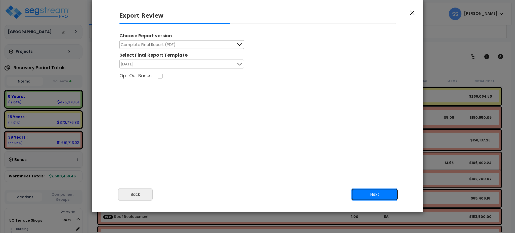
click at [373, 195] on button "Next" at bounding box center [374, 194] width 47 height 13
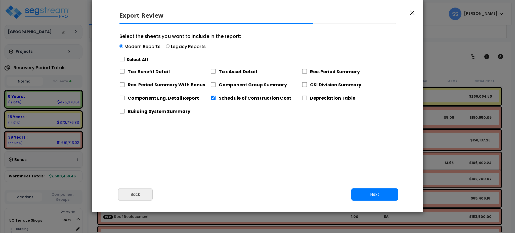
click at [123, 56] on div "Select All" at bounding box center [179, 59] width 121 height 9
click at [123, 48] on input "Select the sheets you want to include in the report: Modern Reports Legacy Repo…" at bounding box center [121, 47] width 4 height 4
click at [122, 61] on input "Select the sheets you want to include in the report: Modern Reports Legacy Repo…" at bounding box center [122, 59] width 6 height 5
checkbox input "true"
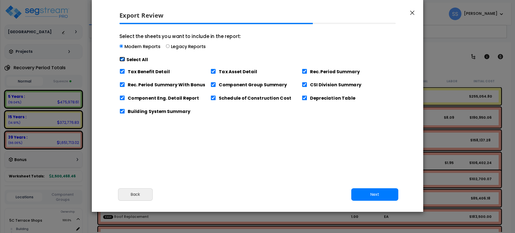
checkbox input "true"
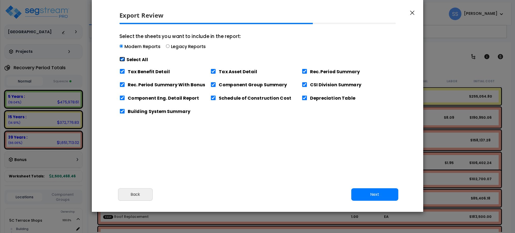
checkbox input "true"
click at [123, 72] on input "Tax Benefit Detail" at bounding box center [122, 71] width 6 height 5
checkbox input "false"
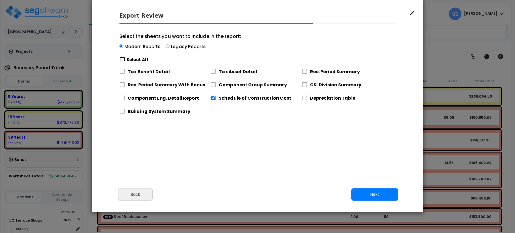
click at [123, 59] on input "Select the sheets you want to include in the report: Modern Reports Legacy Repo…" at bounding box center [122, 59] width 6 height 5
checkbox input "true"
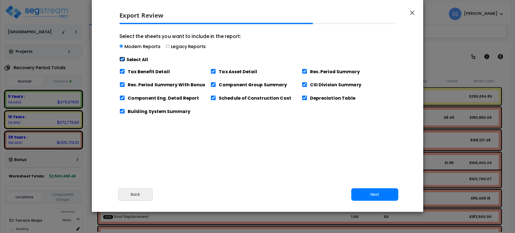
checkbox input "true"
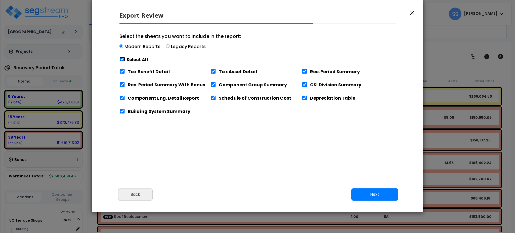
checkbox input "true"
click at [124, 71] on input "Tax Benefit Detail" at bounding box center [122, 71] width 6 height 5
checkbox input "false"
click at [122, 84] on input "Rec. Period Summary With Bonus" at bounding box center [122, 84] width 6 height 5
checkbox input "false"
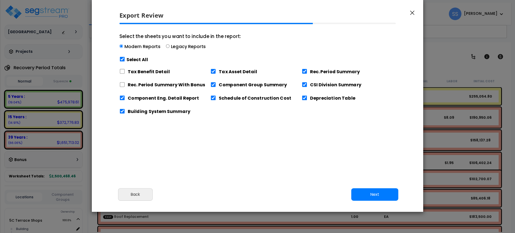
click at [372, 201] on div "Cancel Back Next Export Edit Images" at bounding box center [257, 197] width 331 height 27
click at [369, 192] on button "Next" at bounding box center [374, 194] width 47 height 13
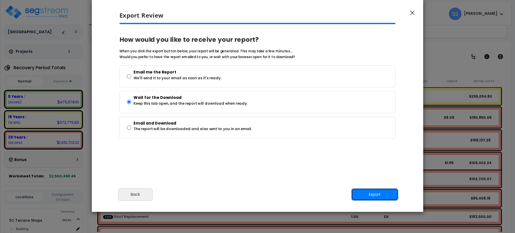
click at [381, 193] on button "Export" at bounding box center [374, 194] width 47 height 13
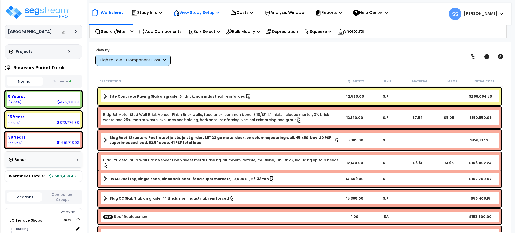
click at [212, 11] on p "View Study Setup" at bounding box center [196, 12] width 46 height 7
click at [198, 34] on link "View Questionnaire" at bounding box center [196, 34] width 50 height 10
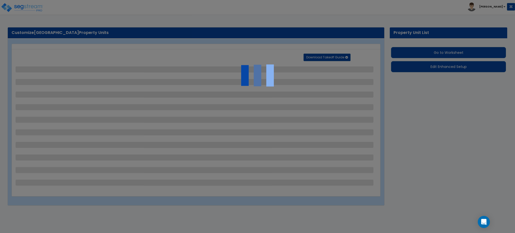
select select "2"
select select "1"
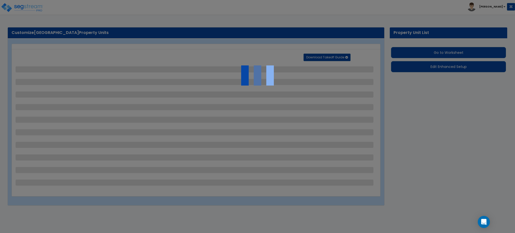
select select "1"
select select "2"
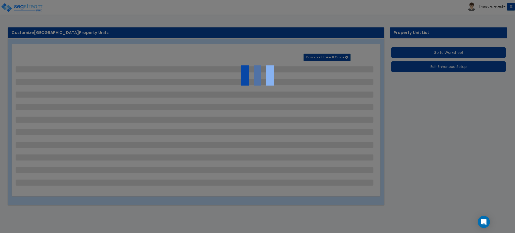
select select "2"
select select "4"
select select "1"
select select "4"
select select "2"
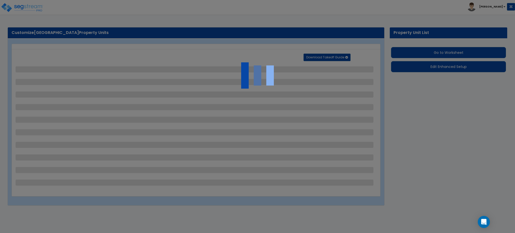
select select "2"
